Goal: Information Seeking & Learning: Learn about a topic

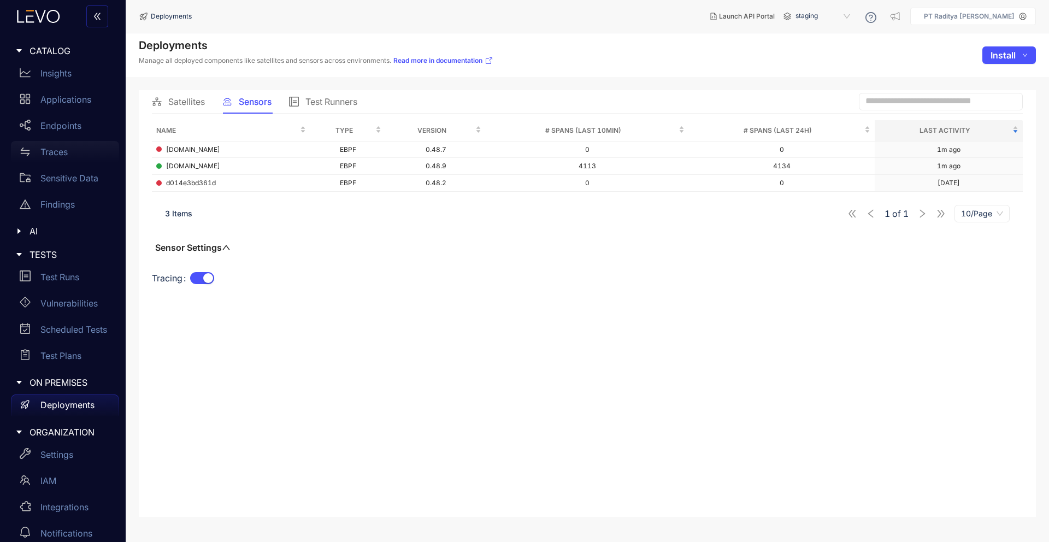
click at [75, 149] on div "Traces" at bounding box center [65, 152] width 108 height 22
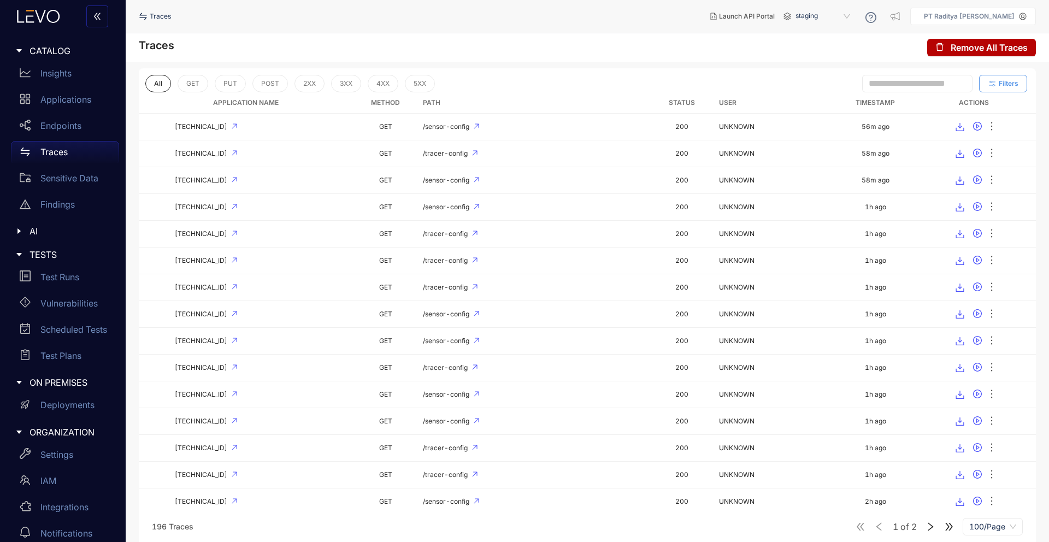
click at [1003, 84] on span "Filters" at bounding box center [1009, 84] width 20 height 8
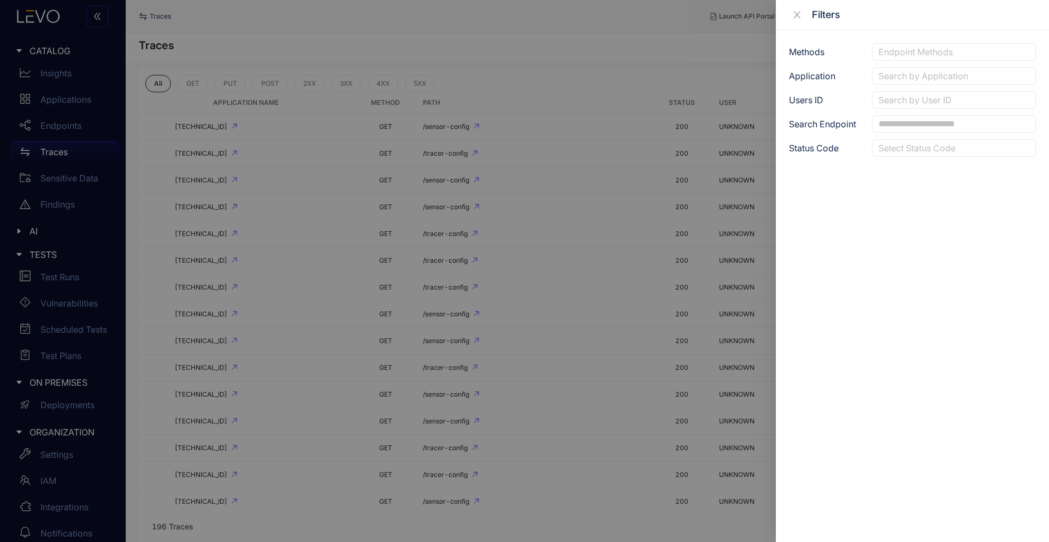
click at [965, 73] on div at bounding box center [954, 75] width 156 height 11
click at [960, 125] on div "[DOMAIN_NAME]" at bounding box center [954, 131] width 151 height 12
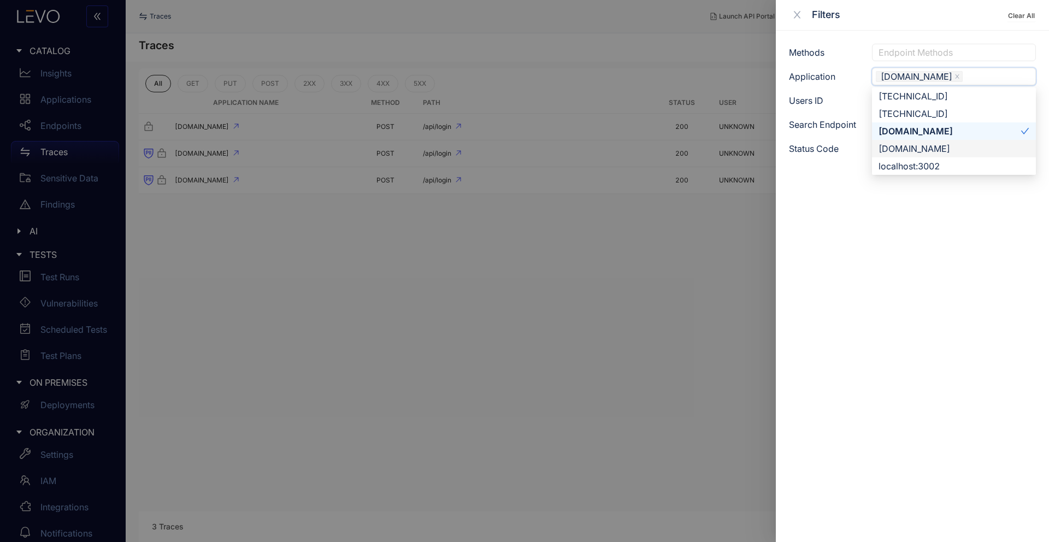
click at [559, 233] on div at bounding box center [524, 271] width 1049 height 542
